Goal: Navigation & Orientation: Find specific page/section

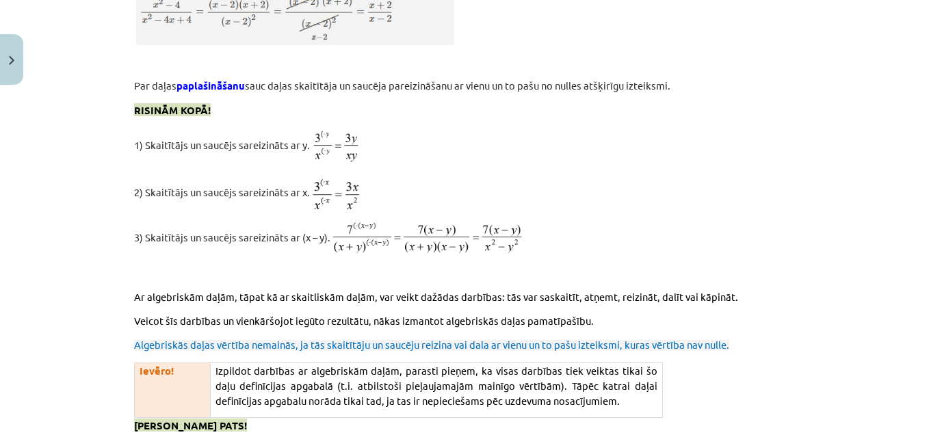
scroll to position [10668, 0]
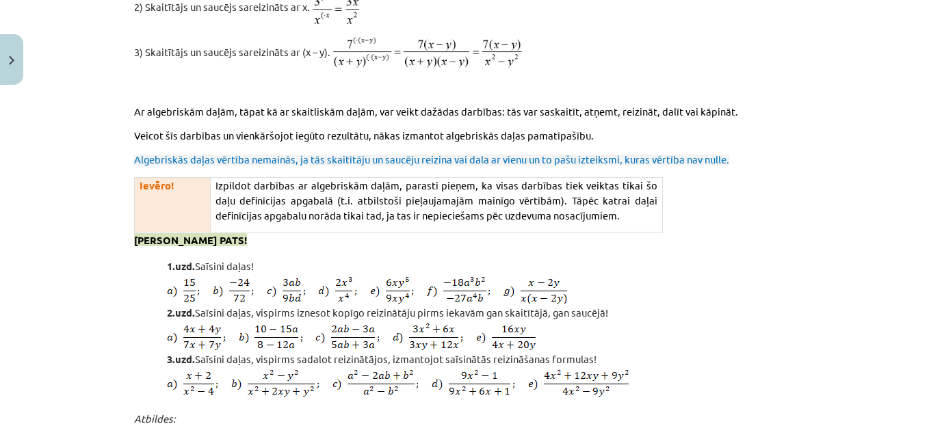
click at [786, 397] on p at bounding box center [481, 404] width 628 height 14
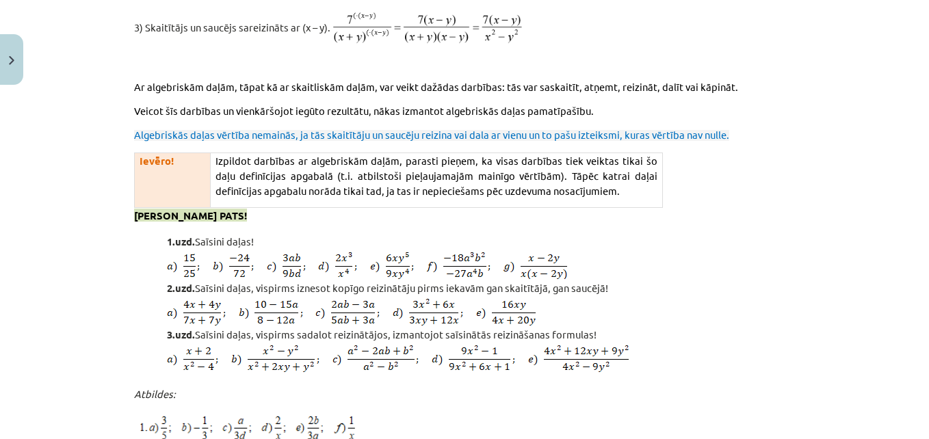
scroll to position [10882, 0]
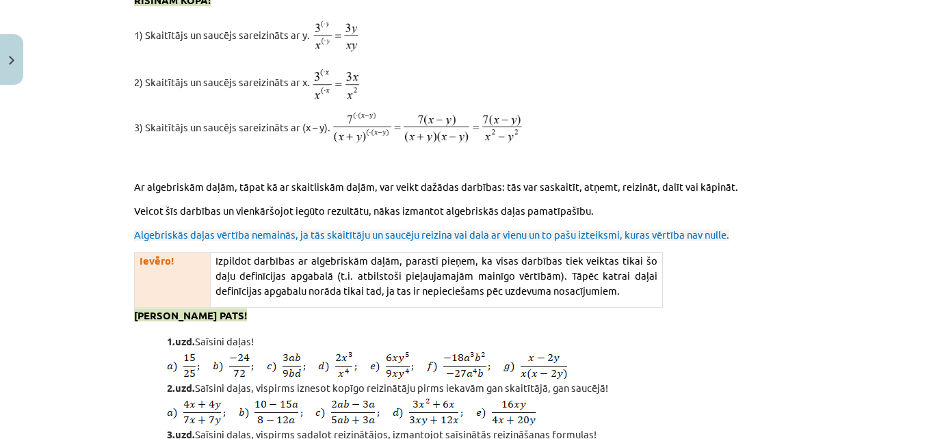
click at [786, 397] on p at bounding box center [481, 411] width 628 height 29
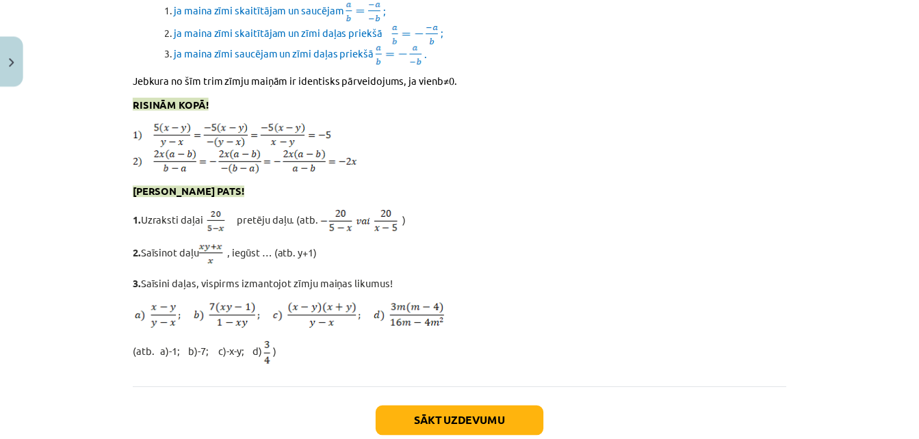
scroll to position [11931, 0]
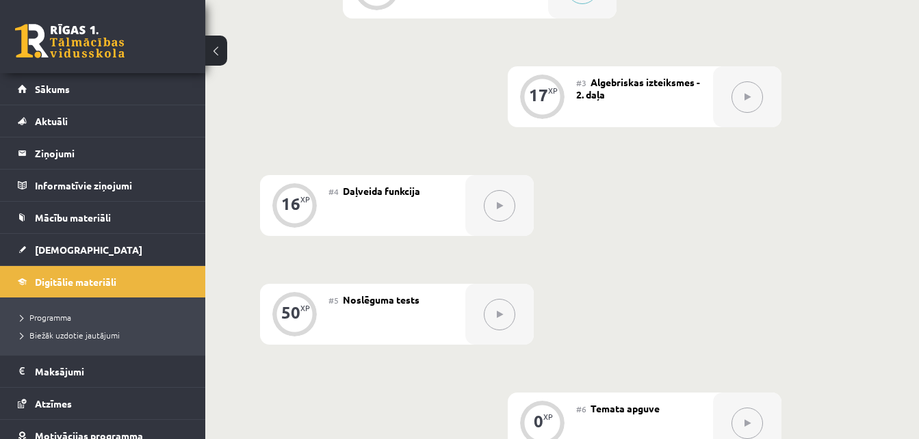
click at [248, 389] on div "0 XP #1 Pirms sāc mācīties! Ievada daļa 17 XP #2 Algebriskas izteiksmes - 1. da…" at bounding box center [562, 175] width 714 height 762
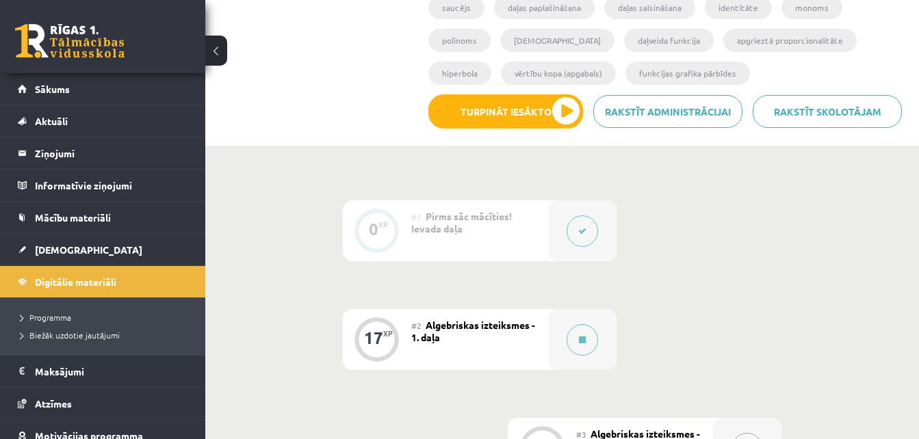
scroll to position [311, 0]
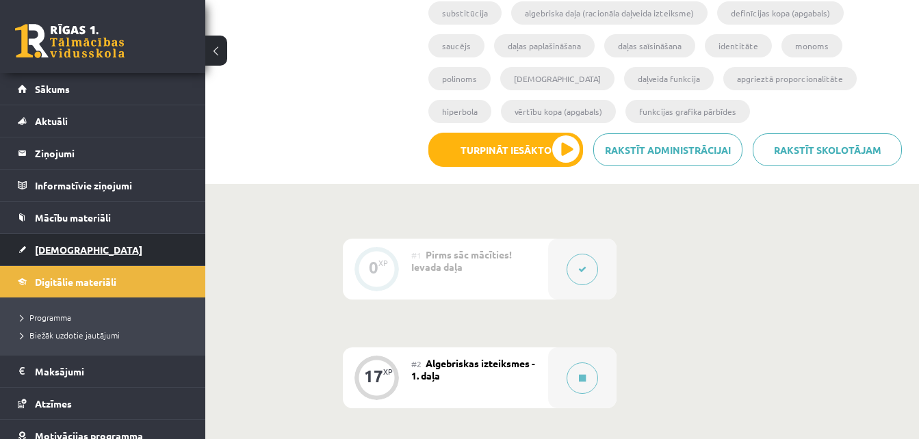
click at [125, 242] on link "[DEMOGRAPHIC_DATA]" at bounding box center [103, 249] width 170 height 31
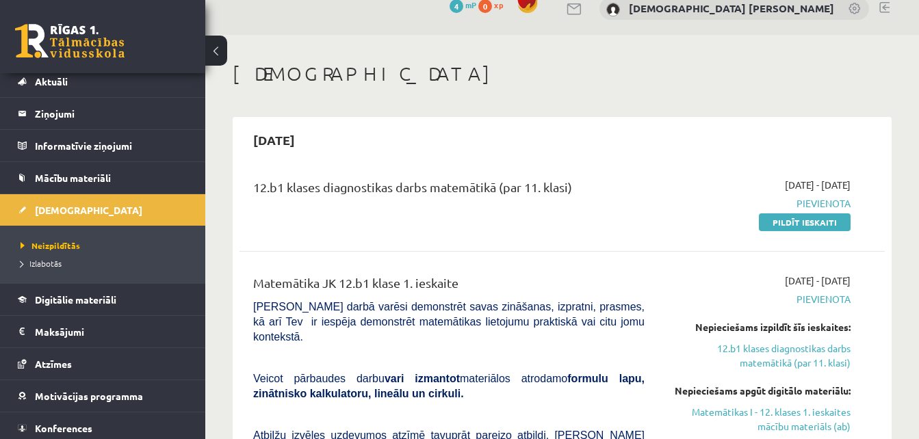
scroll to position [10, 0]
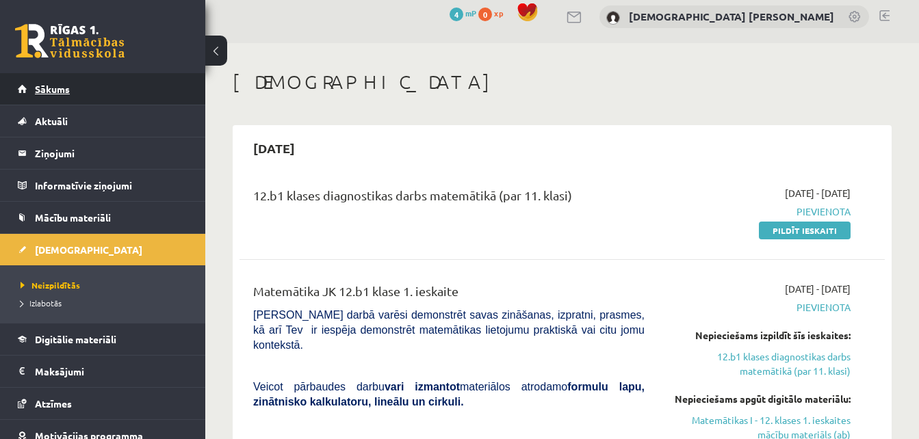
click at [79, 90] on link "Sākums" at bounding box center [103, 88] width 170 height 31
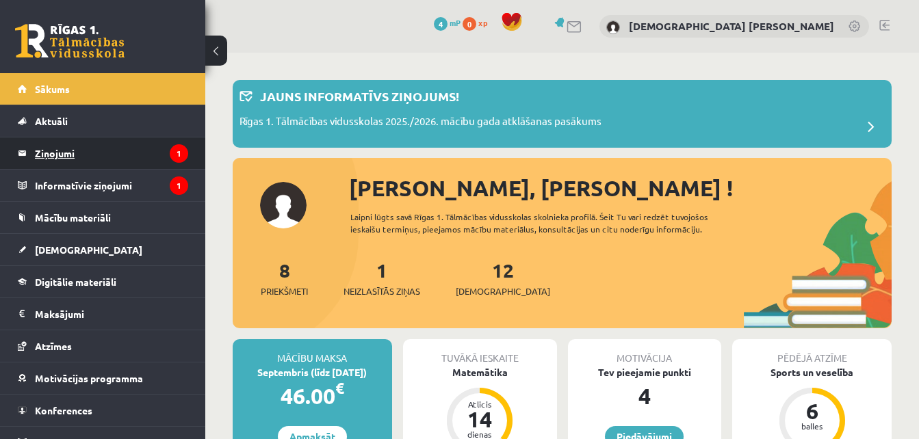
click at [157, 164] on legend "Ziņojumi 1" at bounding box center [111, 153] width 153 height 31
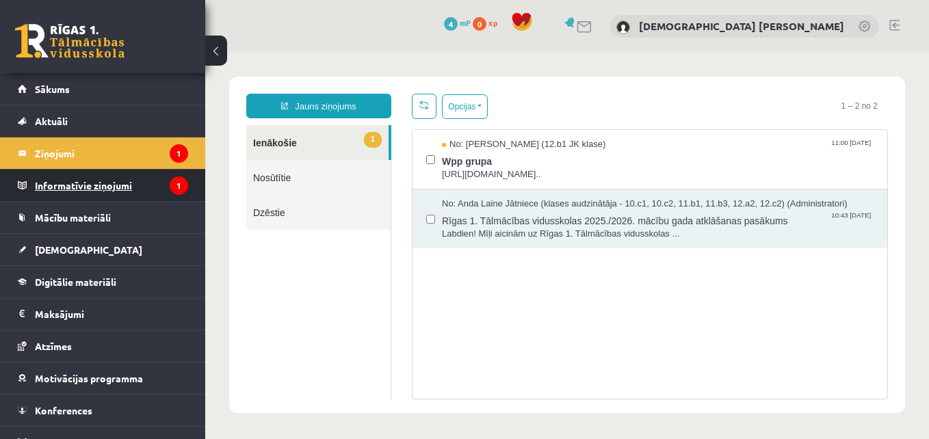
click at [170, 182] on icon "1" at bounding box center [179, 186] width 18 height 18
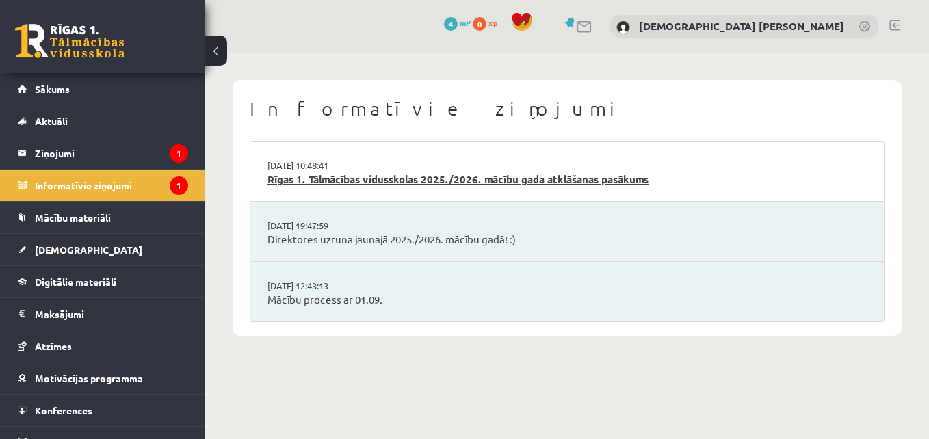
click at [453, 179] on link "Rīgas 1. Tālmācības vidusskolas 2025./2026. mācību gada atklāšanas pasākums" at bounding box center [566, 180] width 599 height 16
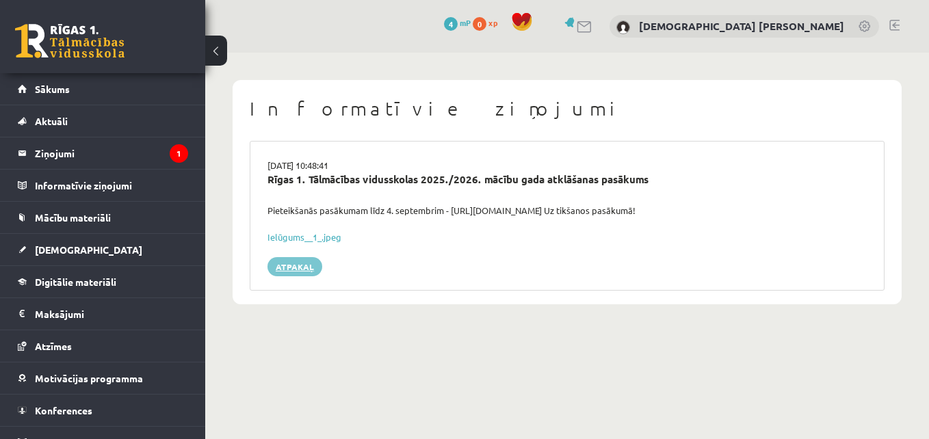
click at [285, 275] on link "Atpakaļ" at bounding box center [294, 266] width 55 height 19
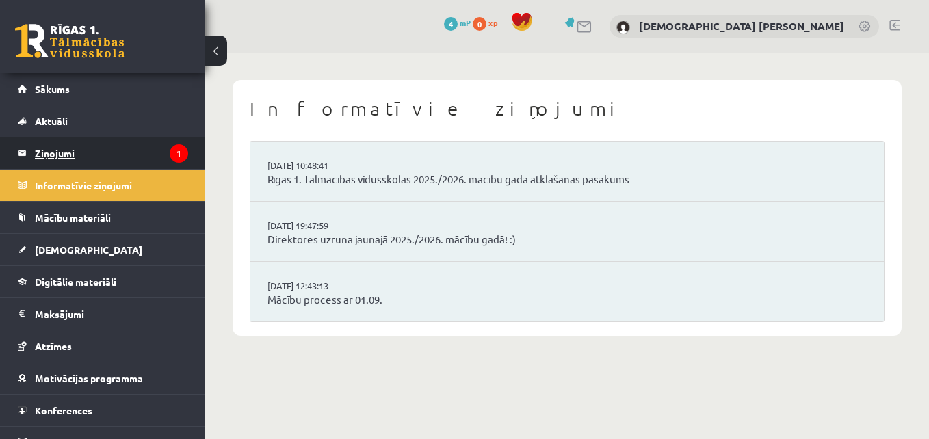
click at [170, 159] on icon "1" at bounding box center [179, 153] width 18 height 18
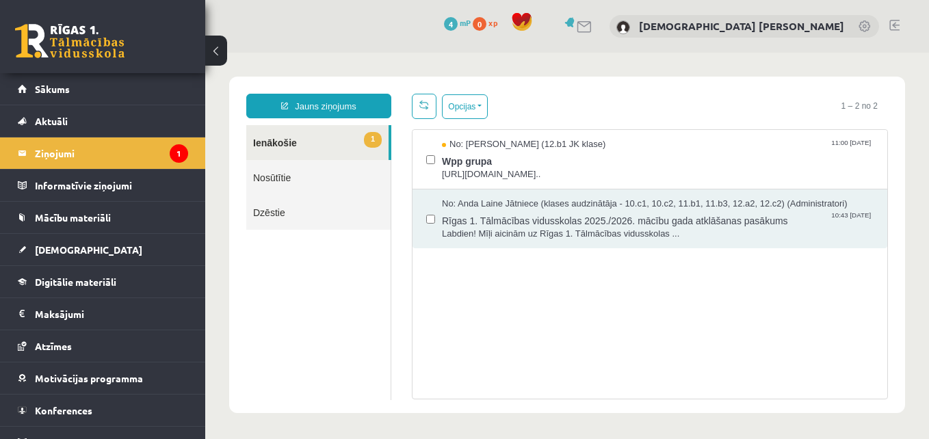
click at [578, 24] on link at bounding box center [571, 22] width 14 height 10
click at [827, 222] on span "Rīgas 1. Tālmācības vidusskolas 2025./2026. mācību gada atklāšanas pasākums" at bounding box center [658, 219] width 432 height 17
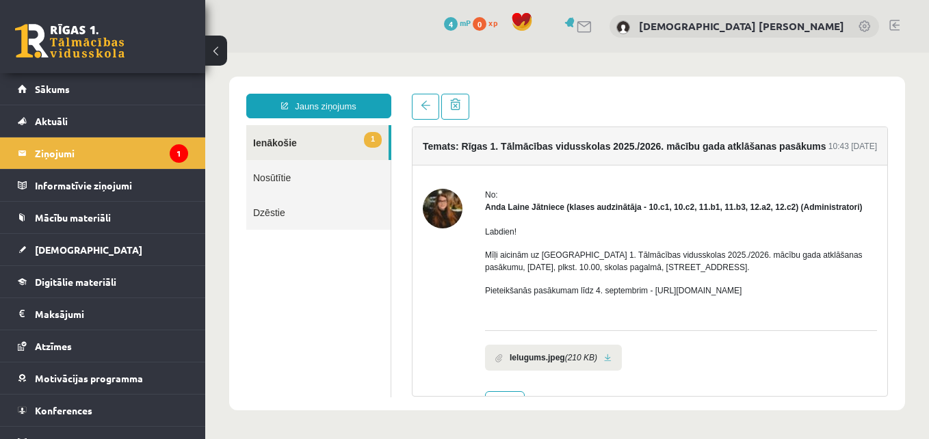
click at [283, 144] on link "1 Ienākošie" at bounding box center [317, 142] width 142 height 35
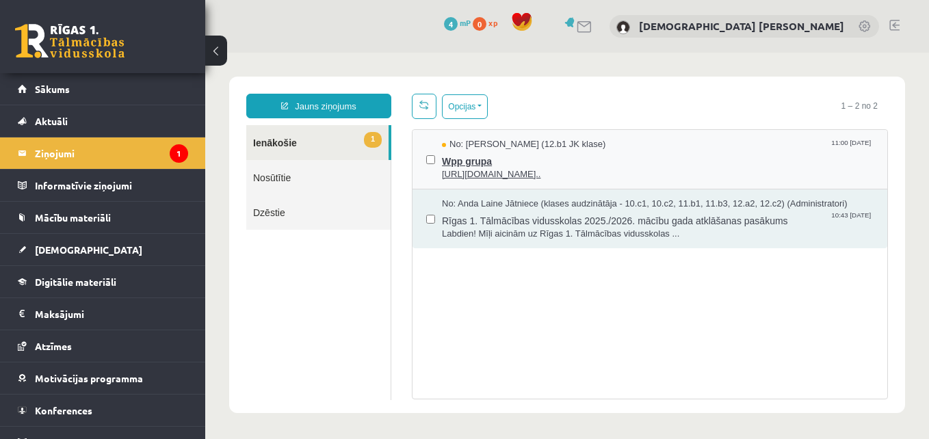
click at [804, 161] on span "Wpp grupa" at bounding box center [658, 159] width 432 height 17
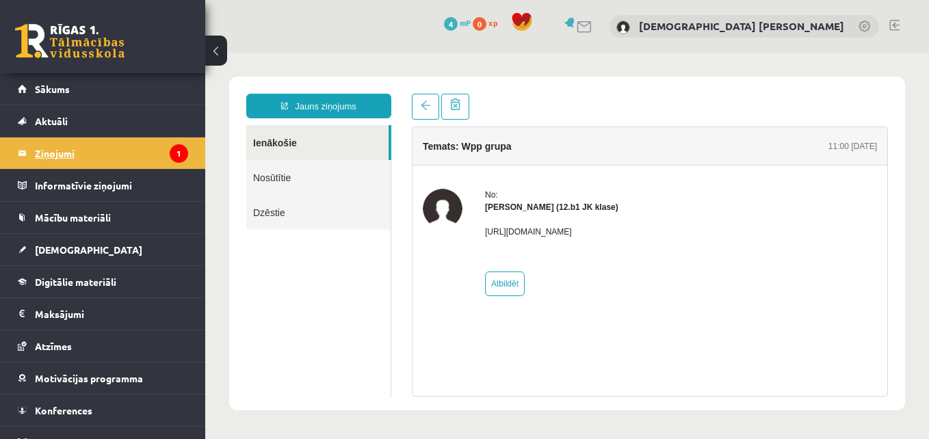
click at [92, 145] on legend "Ziņojumi 1" at bounding box center [111, 153] width 153 height 31
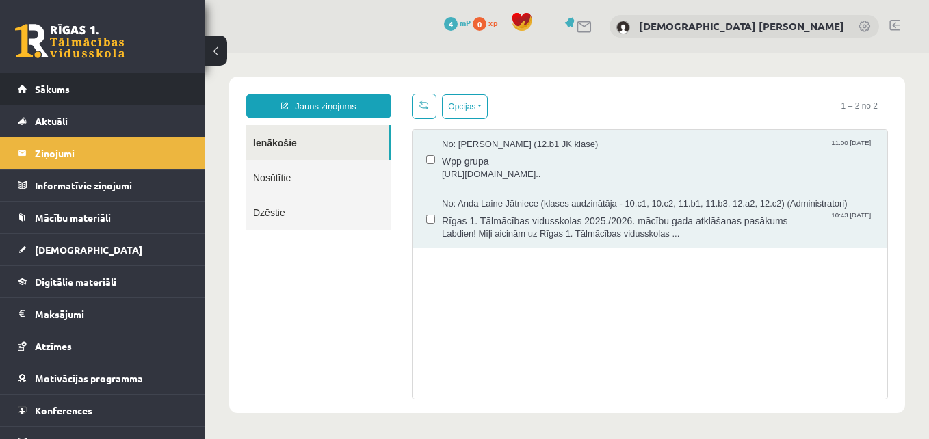
click at [114, 99] on link "Sākums" at bounding box center [103, 88] width 170 height 31
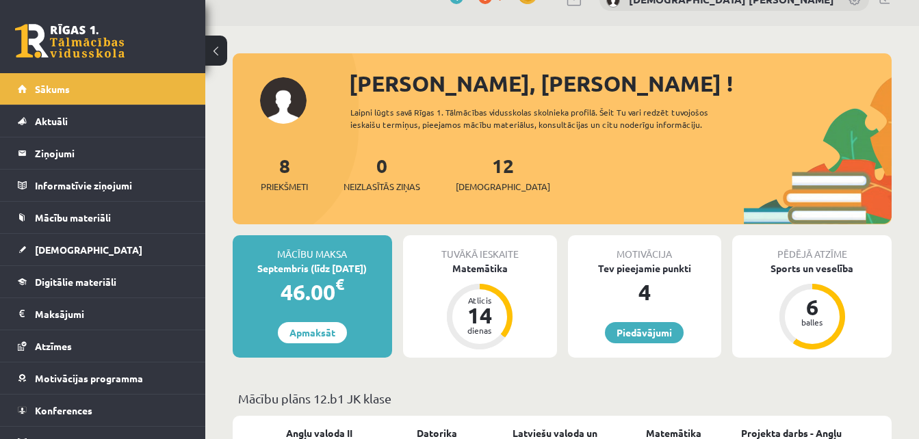
scroll to position [9, 0]
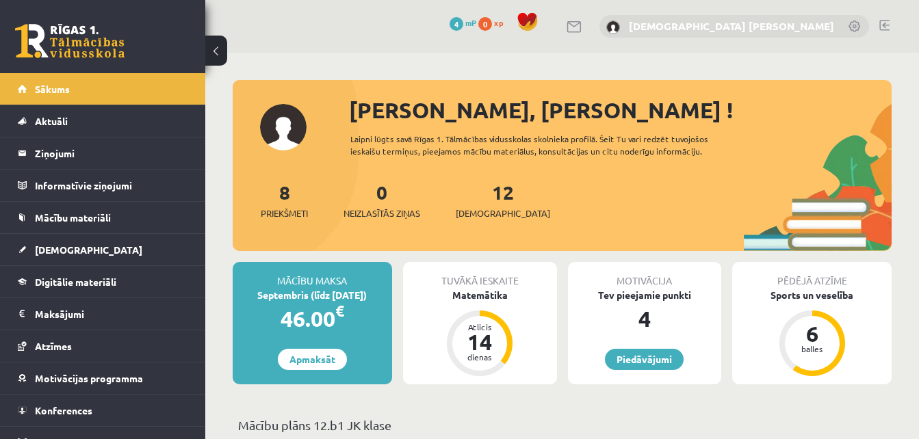
click at [815, 25] on link "[DEMOGRAPHIC_DATA] [PERSON_NAME]" at bounding box center [731, 26] width 205 height 14
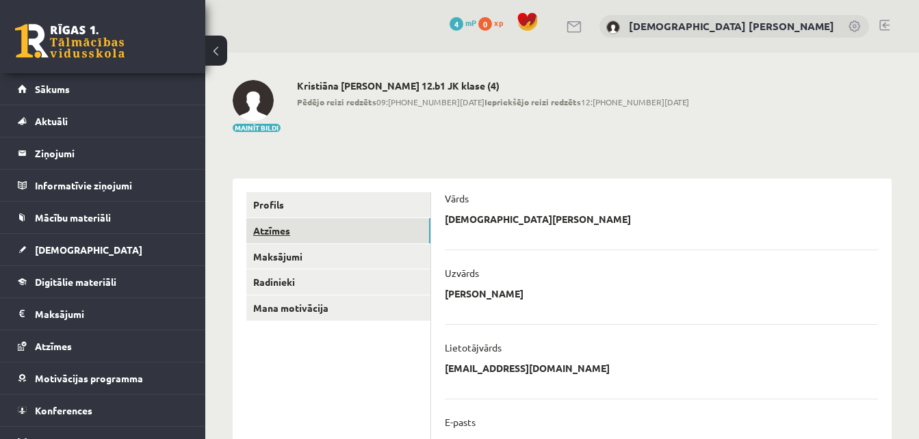
click at [268, 231] on link "Atzīmes" at bounding box center [338, 230] width 184 height 25
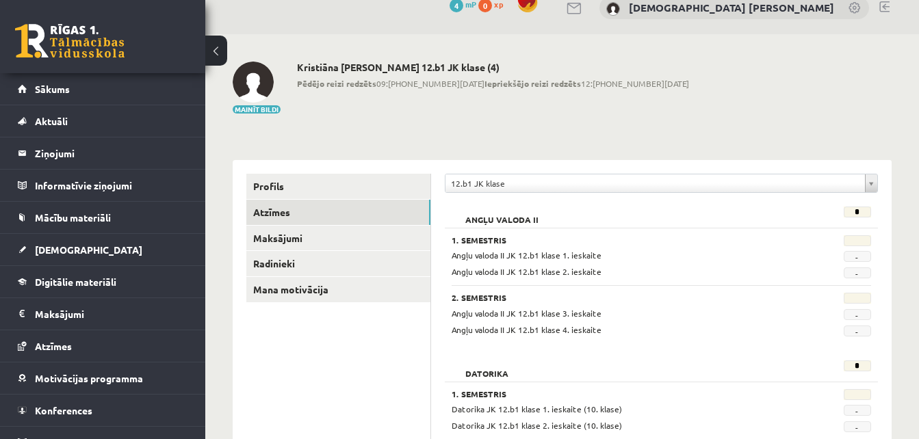
scroll to position [14, 0]
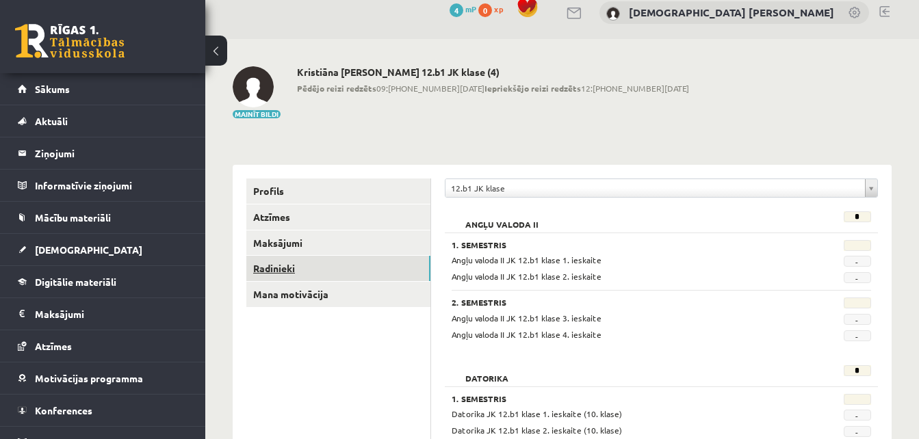
click at [278, 267] on link "Radinieki" at bounding box center [338, 268] width 184 height 25
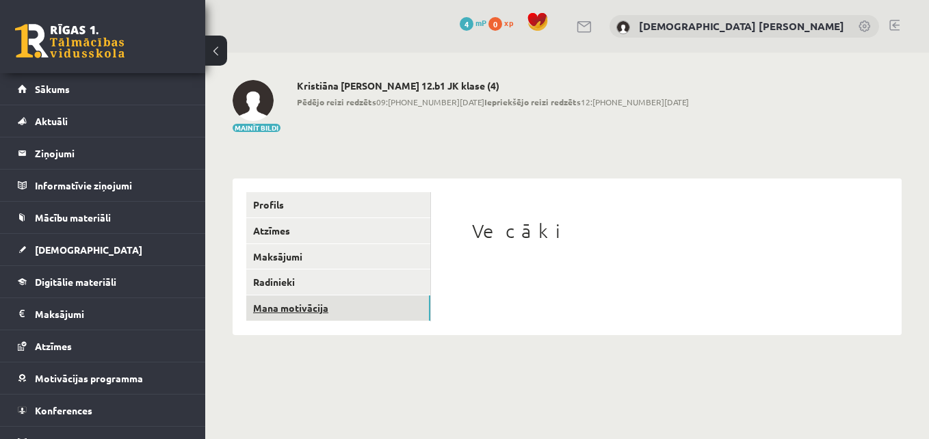
click at [250, 302] on link "Mana motivācija" at bounding box center [338, 308] width 184 height 25
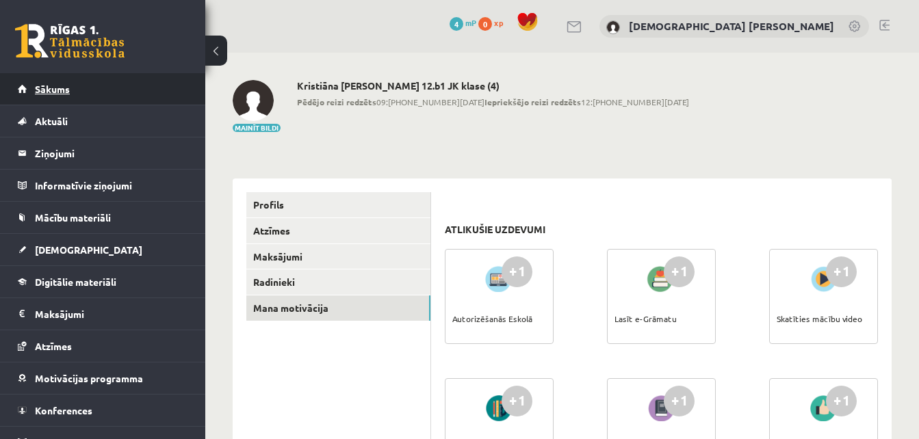
click at [135, 89] on link "Sākums" at bounding box center [103, 88] width 170 height 31
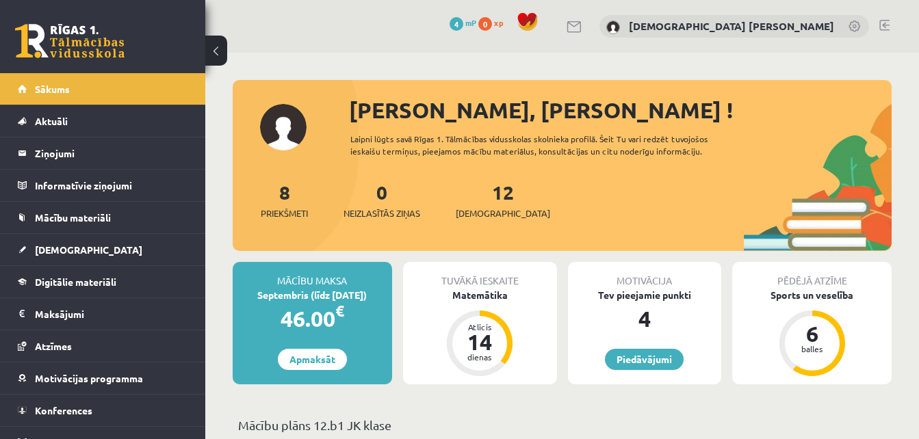
click at [883, 23] on link at bounding box center [884, 25] width 10 height 11
